Goal: Use online tool/utility: Utilize a website feature to perform a specific function

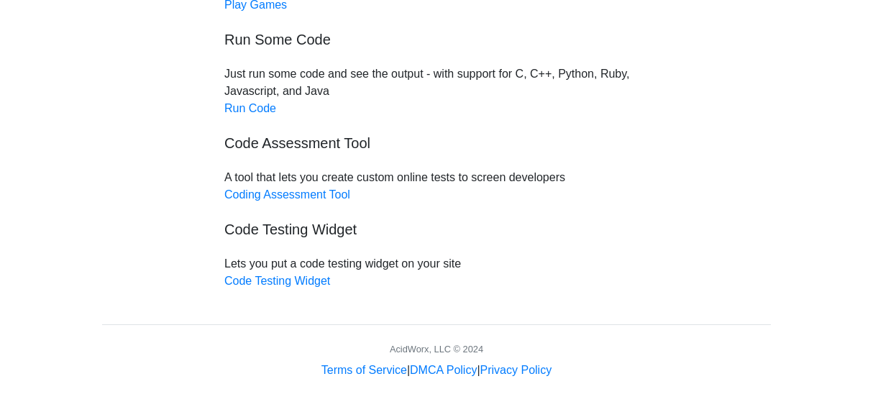
scroll to position [119, 0]
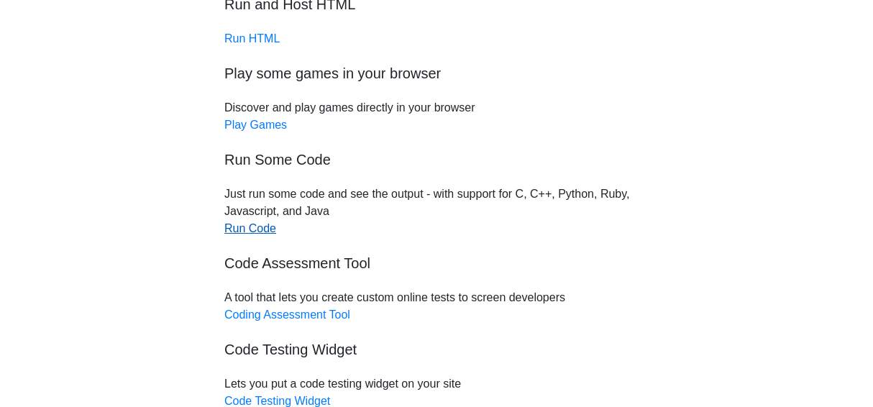
click at [258, 233] on link "Run Code" at bounding box center [250, 228] width 52 height 12
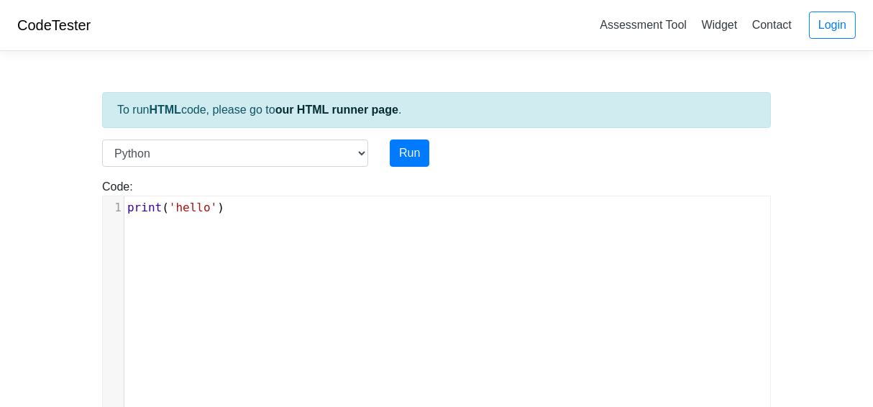
click at [278, 219] on div "xxxxxxxxxx 1 print ( 'hello' )" at bounding box center [452, 207] width 657 height 23
click at [417, 155] on button "Run" at bounding box center [410, 153] width 40 height 27
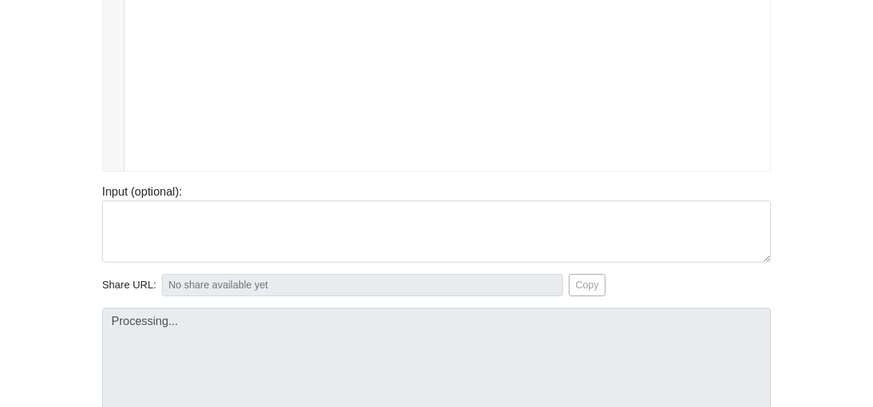
type input "https://codetester.io/runner?s=JrX0qamYz8"
type textarea "Stdout: hello"
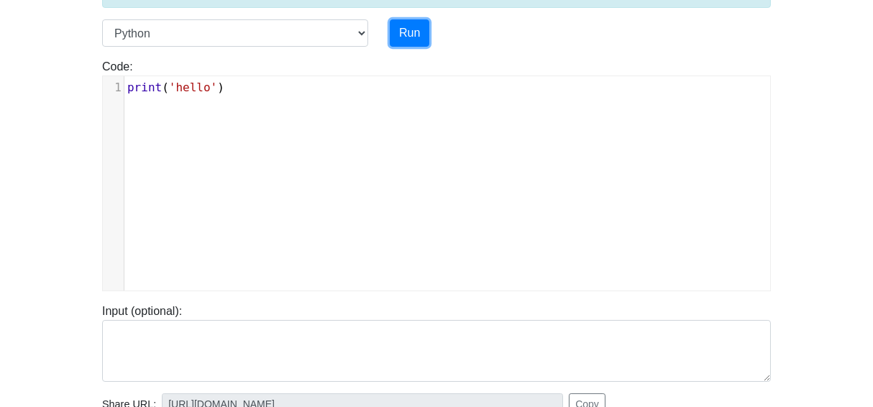
scroll to position [0, 0]
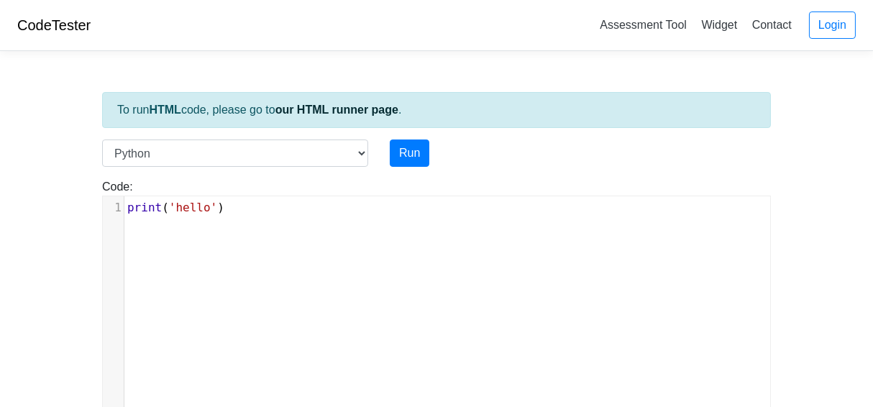
click at [242, 206] on pre "print ( 'hello' )" at bounding box center [452, 207] width 657 height 17
type textarea "print('hello')"
click at [245, 199] on pre "print ( 'hello' )" at bounding box center [452, 207] width 657 height 17
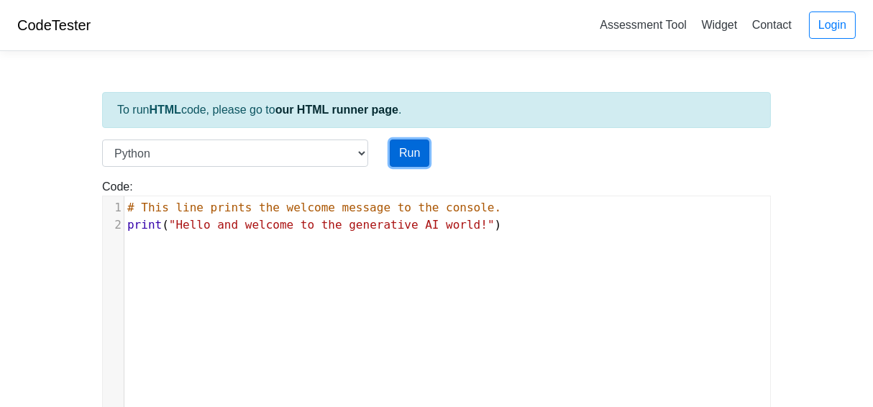
click at [416, 155] on button "Run" at bounding box center [410, 153] width 40 height 27
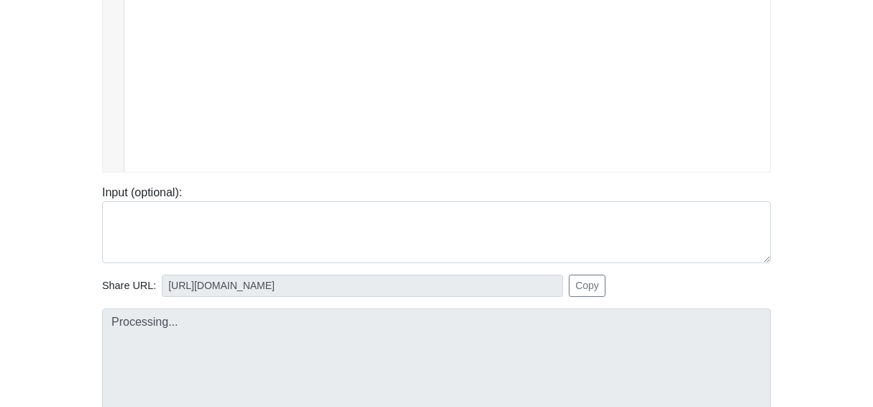
scroll to position [239, 0]
type input "https://codetester.io/runner?s=vYlrpBQBzq"
type textarea "Stdout: Hello and welcome to the generative AI world!"
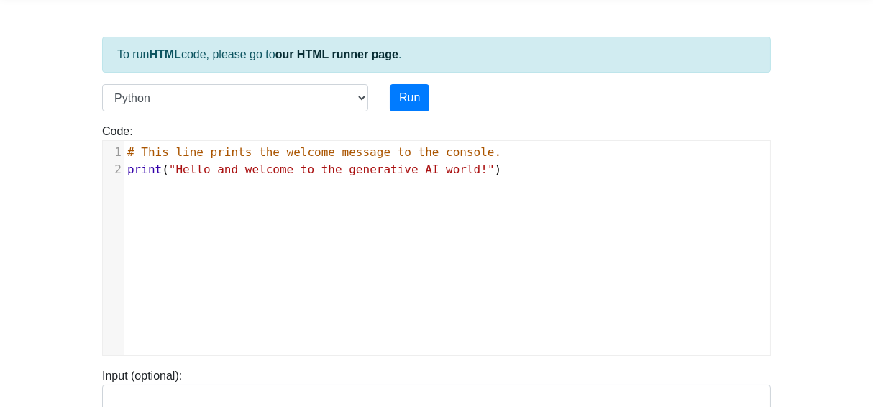
scroll to position [0, 0]
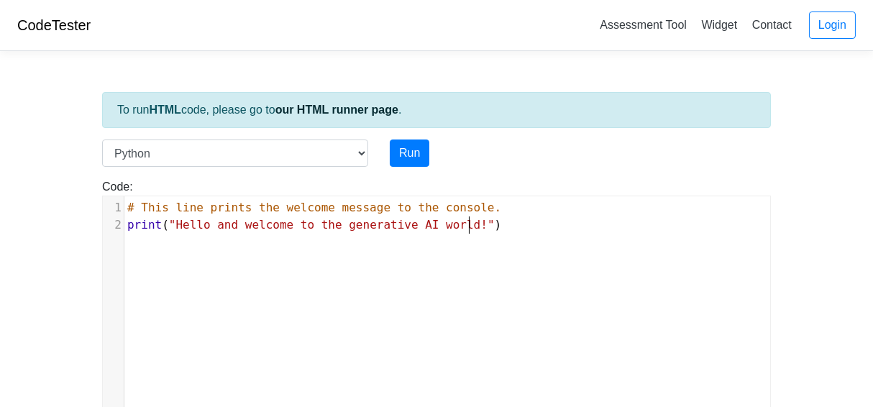
type textarea "# This line prints the welcome message to the console. print("Hello and welcome…"
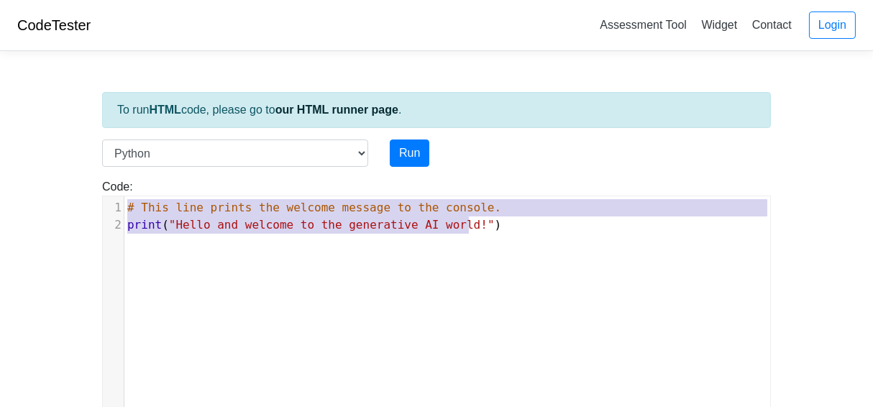
drag, startPoint x: 487, startPoint y: 224, endPoint x: 0, endPoint y: 183, distance: 488.7
click at [0, 183] on body "CodeTester Assessment Tool Widget Contact Login To run HTML code, please go to …" at bounding box center [436, 383] width 873 height 767
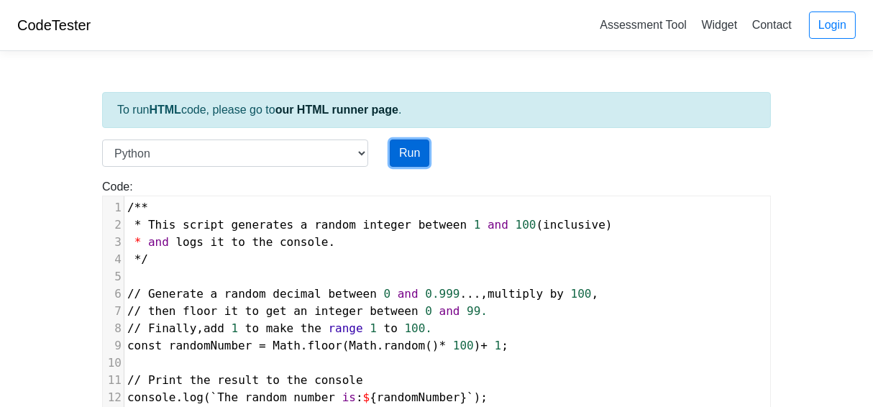
click at [409, 156] on button "Run" at bounding box center [410, 153] width 40 height 27
type input "https://codetester.io/runner?s=10zQ9NEZzy"
type textarea "Submission status: Runtime Error (NZEC) Stderr: File "script.py", line 1 /** ^ …"
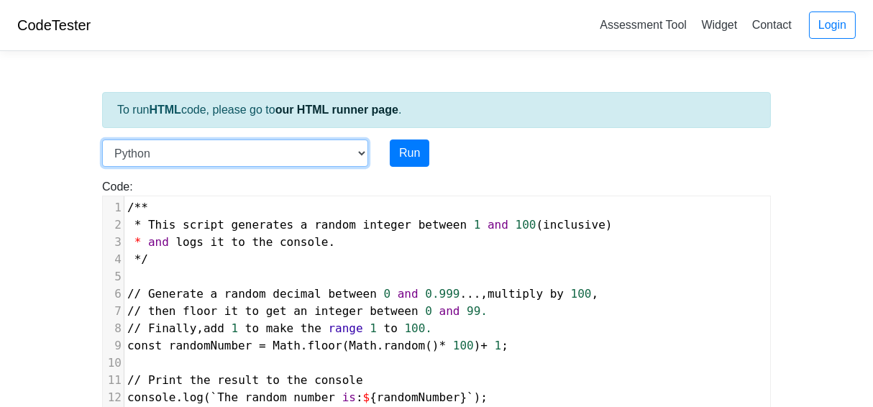
click at [362, 150] on select "C C++ Go Java Javascript Python Ruby" at bounding box center [235, 153] width 266 height 27
select select "javascript"
click at [102, 140] on select "C C++ Go Java Javascript Python Ruby" at bounding box center [235, 153] width 266 height 27
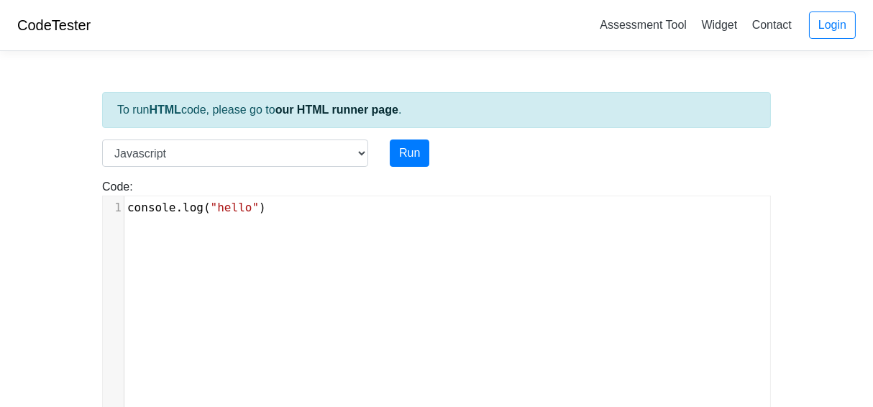
click at [289, 209] on pre "console . log ( "hello" )" at bounding box center [452, 207] width 657 height 17
type textarea "console.log("hello")"
click at [289, 209] on pre "console . log ( "hello" )" at bounding box center [452, 207] width 657 height 17
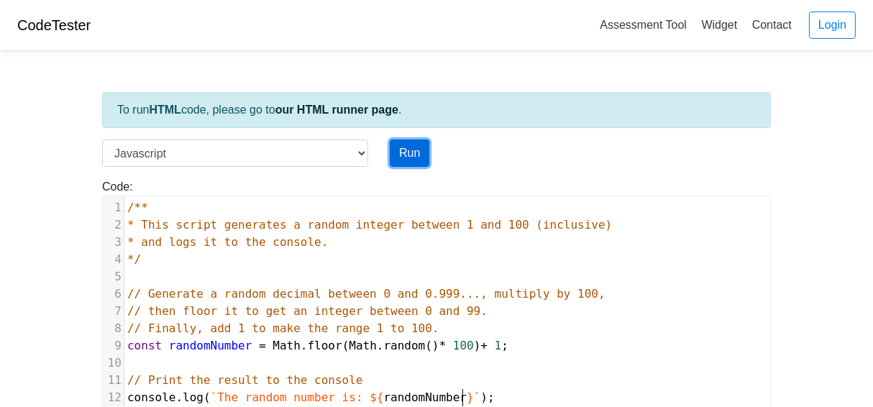
click at [420, 149] on button "Run" at bounding box center [410, 153] width 40 height 27
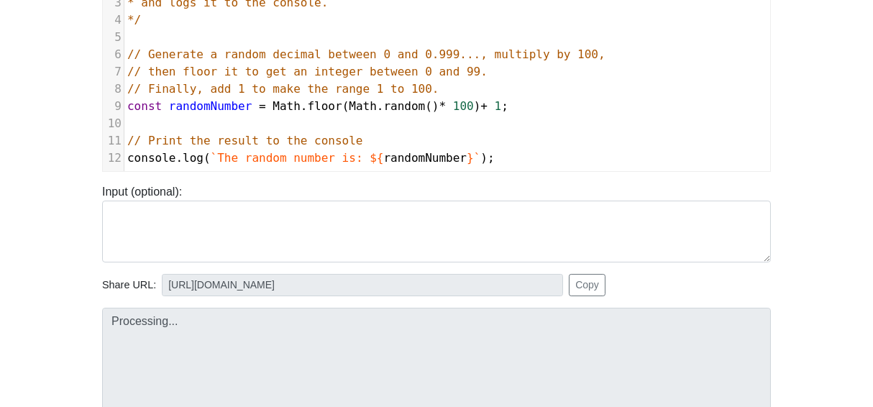
scroll to position [360, 0]
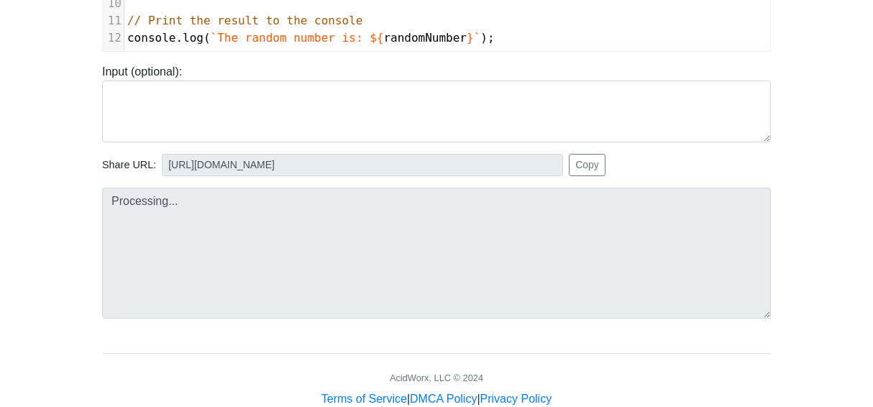
type input "https://codetester.io/runner?s=NZz8OA2EXn"
type textarea "Stdout: The random number is: 82"
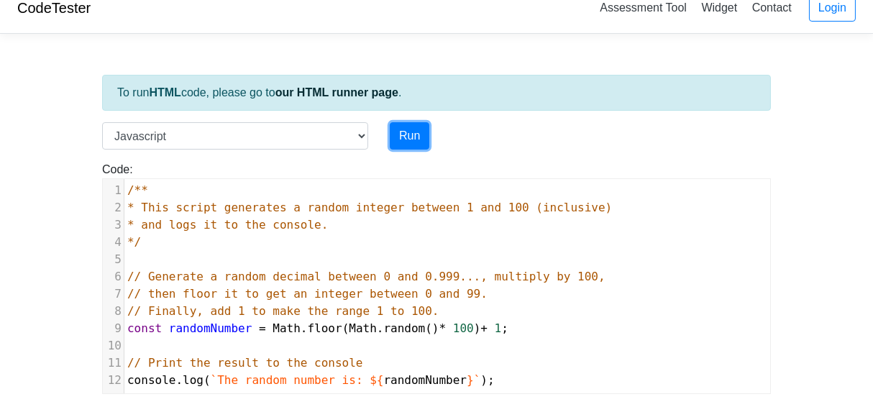
scroll to position [0, 0]
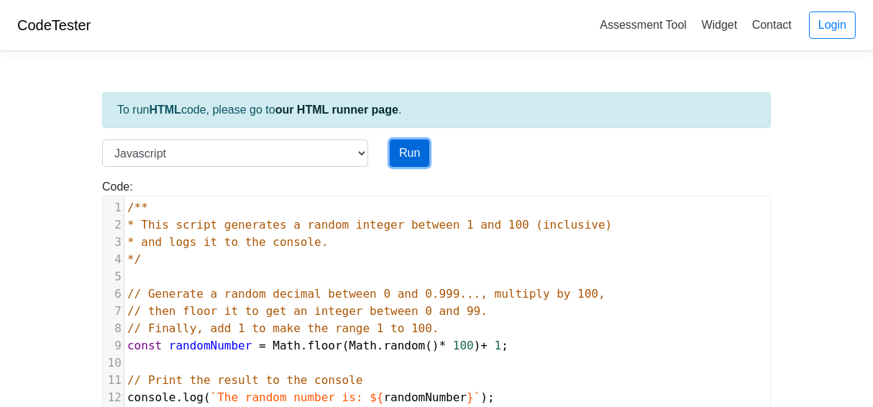
click at [411, 158] on button "Run" at bounding box center [410, 153] width 40 height 27
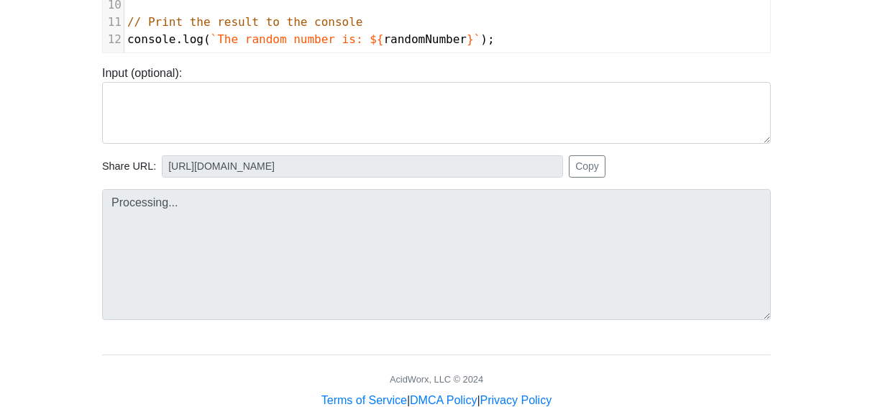
scroll to position [360, 0]
type input "https://codetester.io/runner?s=KxzK3N10z1"
type textarea "Stdout: The random number is: 38"
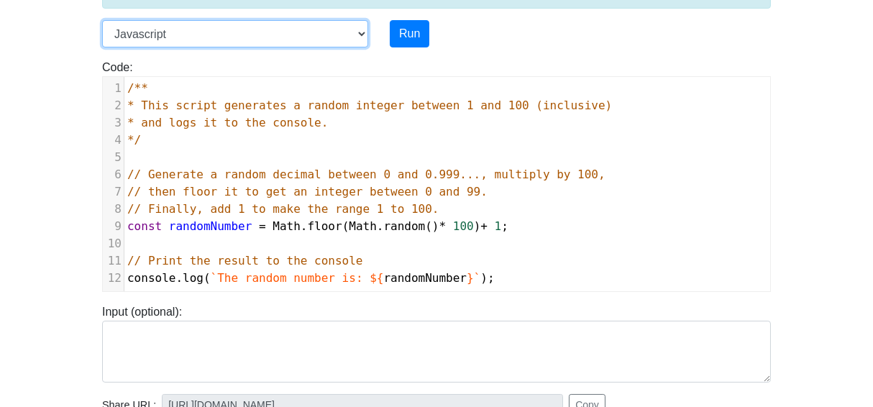
click at [363, 33] on select "C C++ Go Java Javascript Python Ruby" at bounding box center [235, 33] width 266 height 27
select select "python"
click at [102, 20] on select "C C++ Go Java Javascript Python Ruby" at bounding box center [235, 33] width 266 height 27
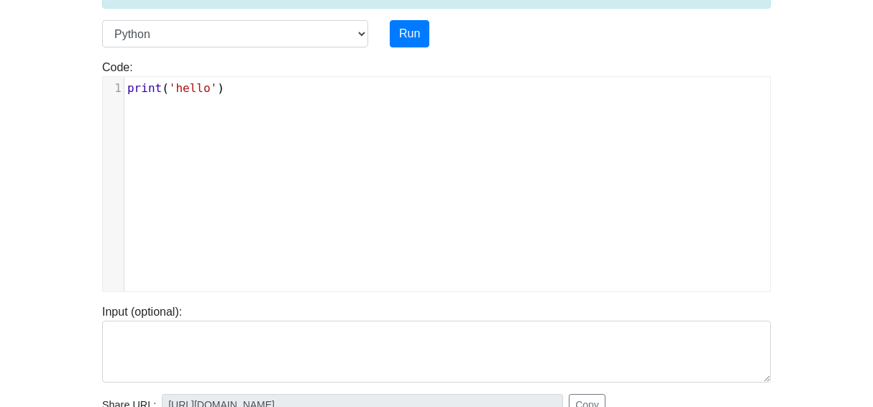
scroll to position [6, 0]
click at [306, 123] on div "xxxxxxxxxx 1 print ( 'hello' )" at bounding box center [447, 195] width 689 height 236
click at [247, 89] on pre "print ( 'hello' )" at bounding box center [452, 88] width 657 height 17
type textarea "print('hello')"
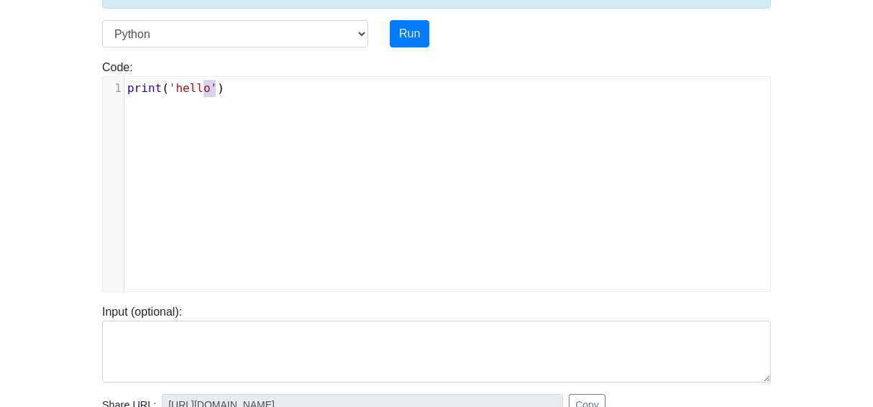
click at [247, 89] on pre "print ( 'hello' )" at bounding box center [452, 88] width 657 height 17
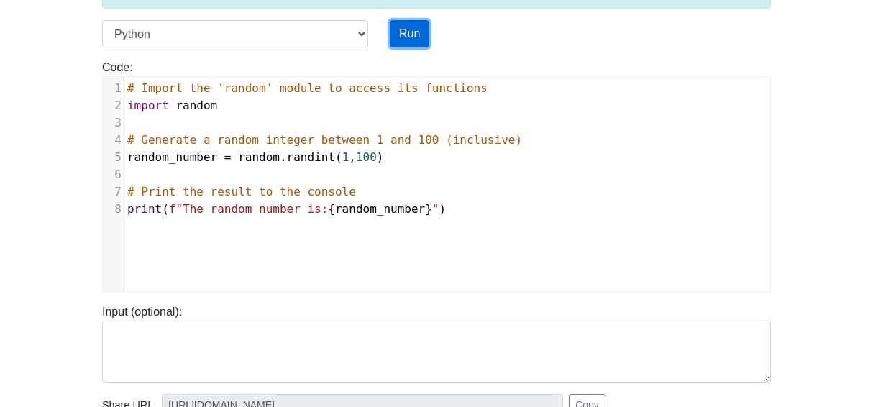
click at [414, 30] on button "Run" at bounding box center [410, 33] width 40 height 27
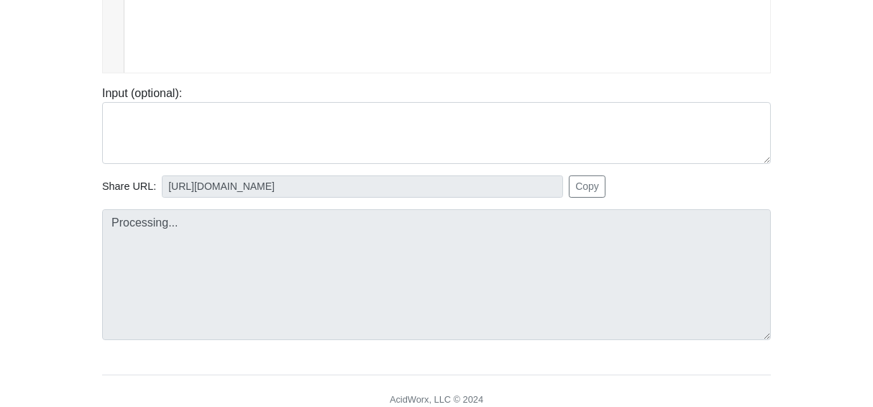
scroll to position [360, 0]
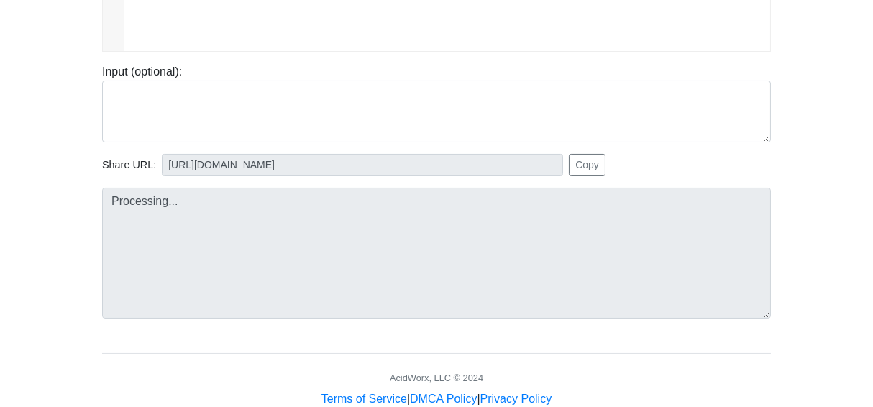
type input "https://codetester.io/runner?s=yGzRyNARXJ"
type textarea "Stdout: The random number is: 52"
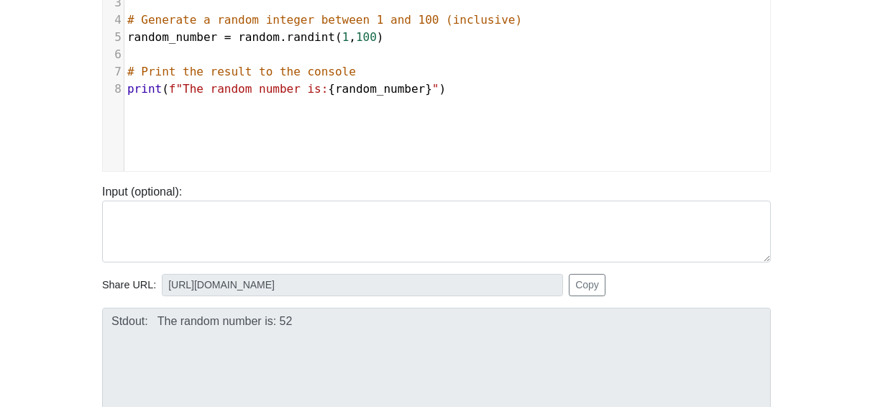
scroll to position [119, 0]
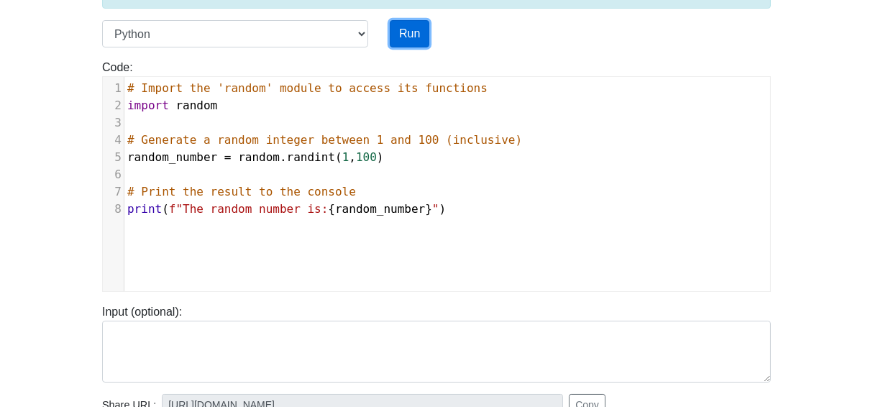
click at [416, 30] on button "Run" at bounding box center [410, 33] width 40 height 27
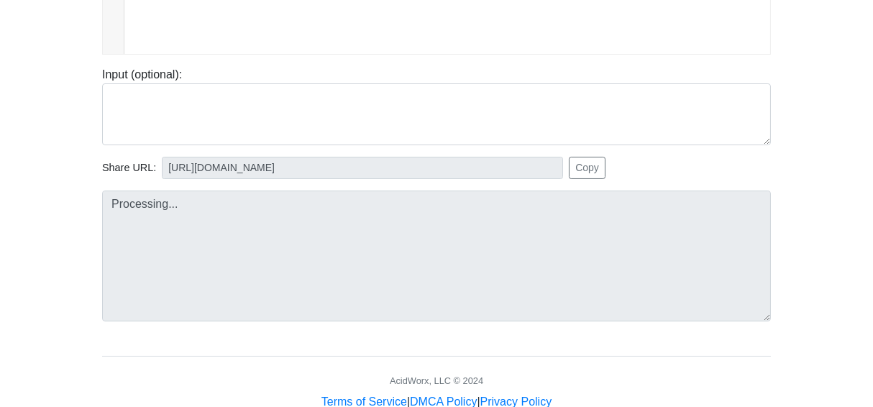
scroll to position [360, 0]
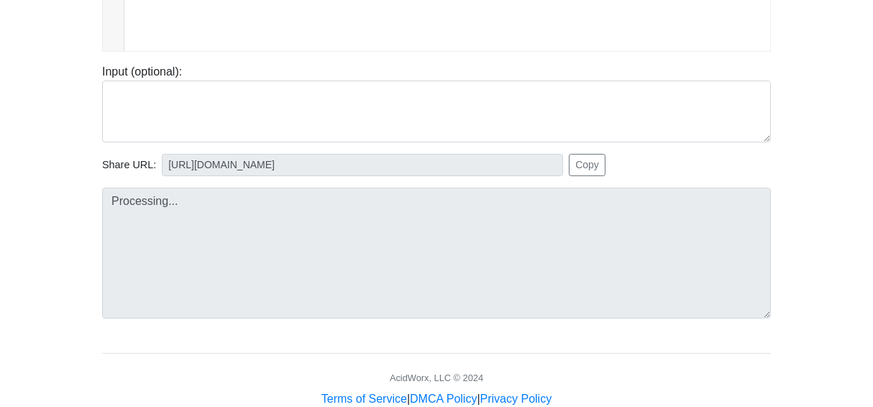
type input "https://codetester.io/runner?s=oqXxLZwLXJ"
type textarea "Stdout: The random number is: 25"
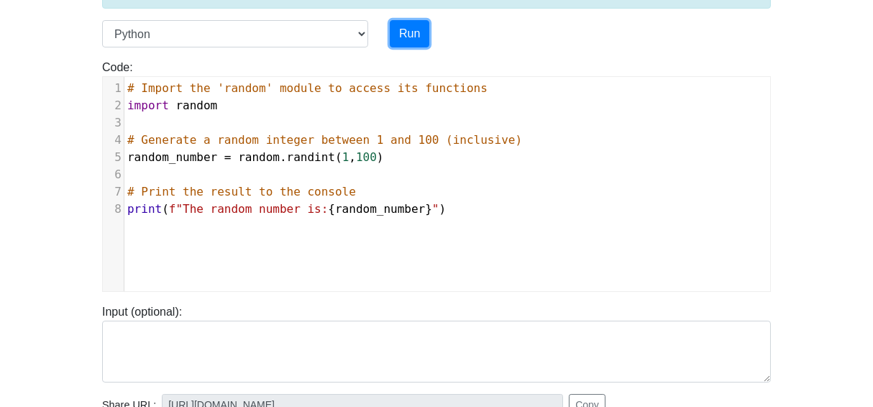
scroll to position [0, 0]
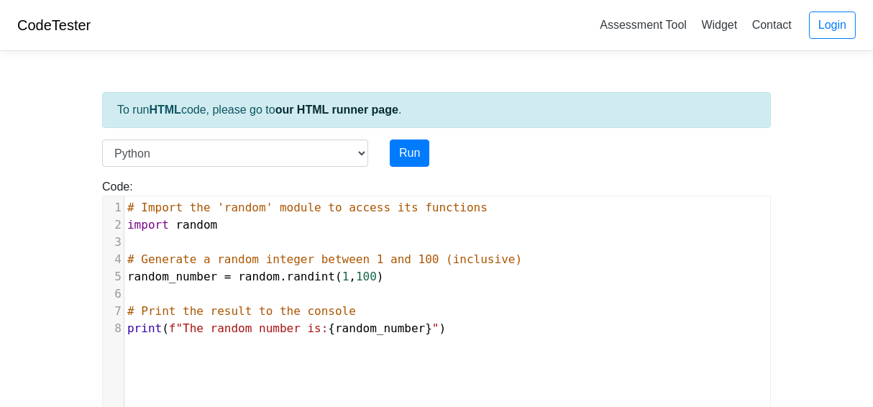
click at [63, 26] on link "CodeTester" at bounding box center [53, 25] width 73 height 16
